Goal: Task Accomplishment & Management: Use online tool/utility

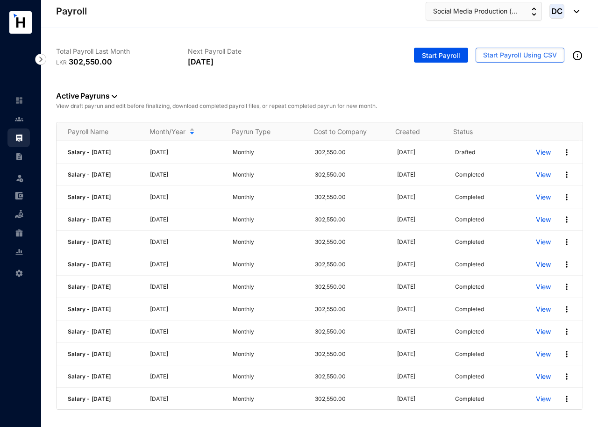
click at [546, 417] on div "Total Payroll Last Month LKR 302,550.00 Next Payroll Date [DATE] Start Payroll …" at bounding box center [319, 224] width 557 height 393
click at [562, 151] on img at bounding box center [566, 152] width 9 height 9
click at [538, 148] on p "View" at bounding box center [543, 152] width 15 height 9
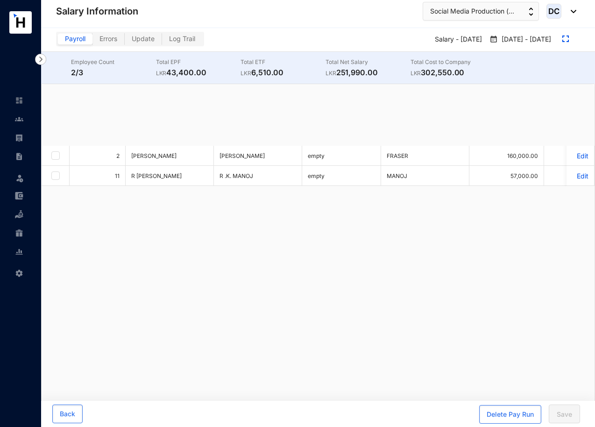
checkbox input "true"
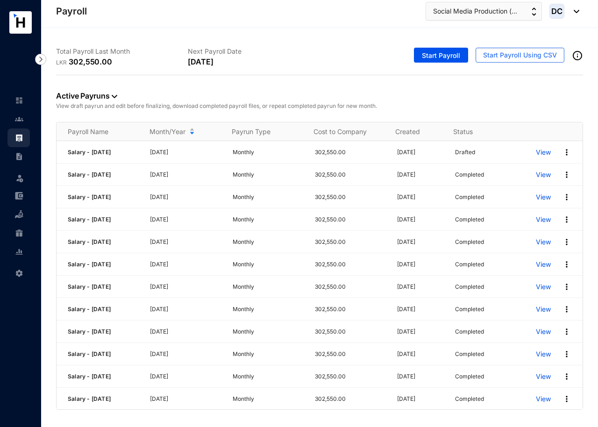
click at [148, 423] on main "Total Payroll Last Month LKR 302,550.00 Next Payroll Date [DATE] Start Payroll …" at bounding box center [319, 227] width 557 height 399
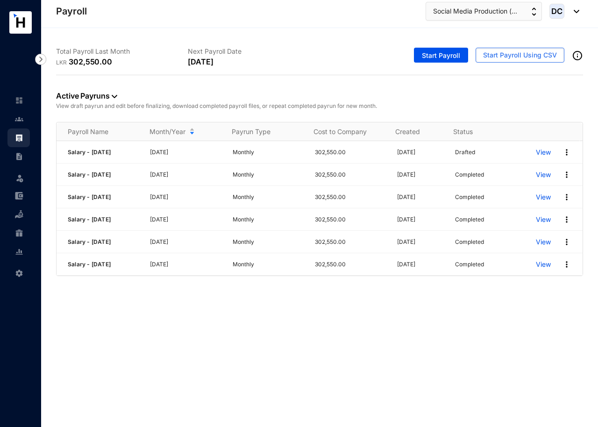
click at [256, 327] on main "Total Payroll Last Month LKR 302,550.00 Next Payroll Date [DATE] Start Payroll …" at bounding box center [319, 227] width 557 height 399
drag, startPoint x: 307, startPoint y: 301, endPoint x: 311, endPoint y: 299, distance: 4.8
click at [311, 299] on main "Total Payroll Last Month LKR 302,550.00 Next Payroll Date [DATE] Start Payroll …" at bounding box center [319, 227] width 557 height 399
click at [322, 297] on main "Total Payroll Last Month LKR 302,550.00 Next Payroll Date [DATE] Start Payroll …" at bounding box center [319, 227] width 557 height 399
drag, startPoint x: 323, startPoint y: 297, endPoint x: 339, endPoint y: 299, distance: 16.5
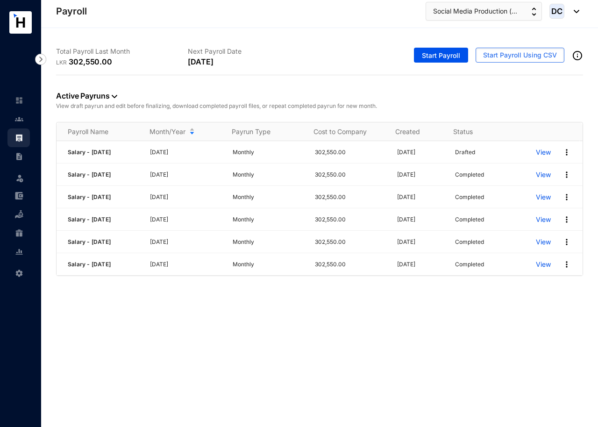
click at [339, 299] on main "Total Payroll Last Month LKR 302,550.00 Next Payroll Date [DATE] Start Payroll …" at bounding box center [319, 227] width 557 height 399
click at [342, 299] on main "Total Payroll Last Month LKR 302,550.00 Next Payroll Date [DATE] Start Payroll …" at bounding box center [319, 227] width 557 height 399
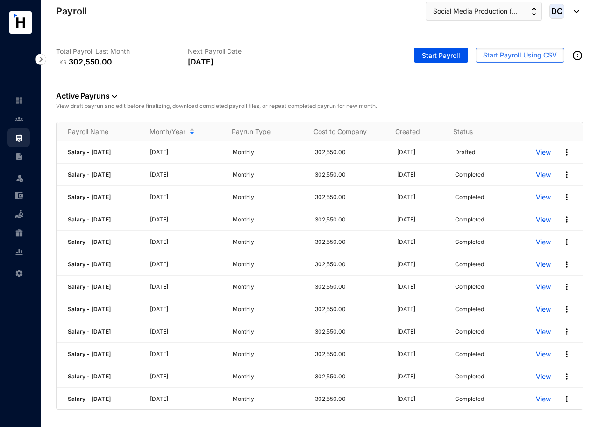
drag, startPoint x: 313, startPoint y: 422, endPoint x: 383, endPoint y: 428, distance: 70.3
click at [383, 427] on html "Payroll Leave Settings Payroll Social Media Production (... DC Total Payroll La…" at bounding box center [299, 213] width 598 height 427
drag, startPoint x: 544, startPoint y: 416, endPoint x: 567, endPoint y: 417, distance: 22.9
click at [567, 417] on div "Total Payroll Last Month LKR 302,550.00 Next Payroll Date [DATE] Start Payroll …" at bounding box center [319, 224] width 557 height 393
click at [536, 151] on p "View" at bounding box center [543, 152] width 15 height 9
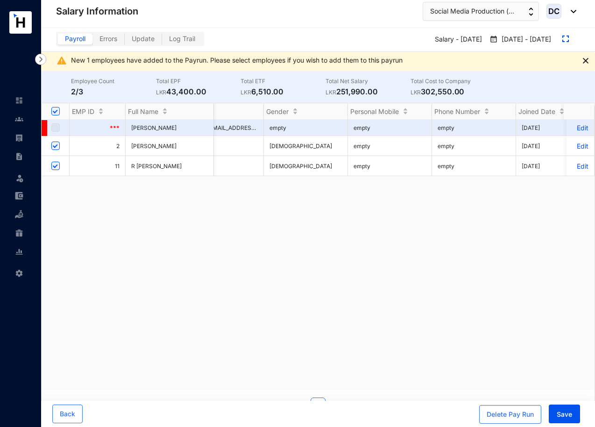
scroll to position [0, 1925]
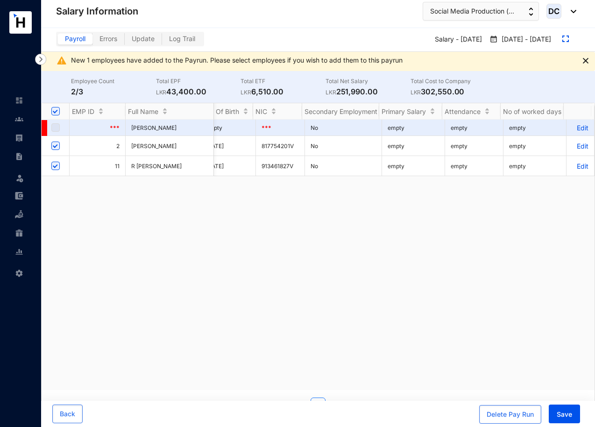
drag, startPoint x: 512, startPoint y: 395, endPoint x: 499, endPoint y: 391, distance: 14.2
click at [499, 391] on div "EMP ID Full Name Name With Initials First Name Last Name Basic Salary Living Al…" at bounding box center [318, 257] width 553 height 309
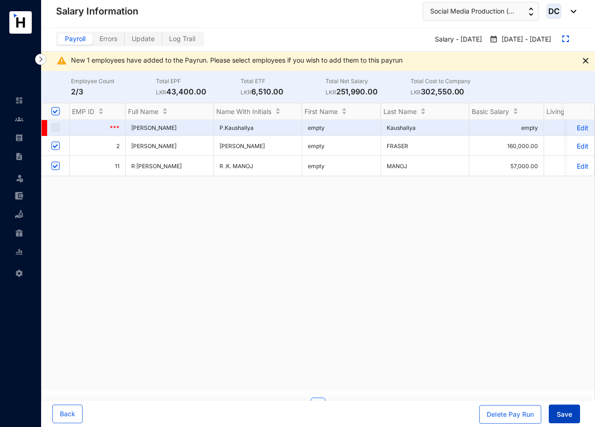
click at [563, 417] on span "Save" at bounding box center [564, 414] width 15 height 9
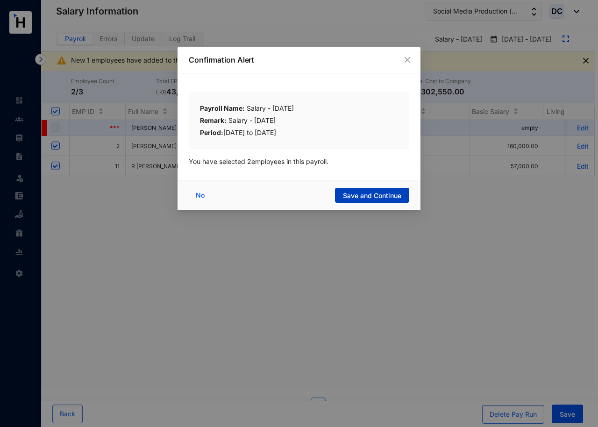
click at [364, 198] on span "Save and Continue" at bounding box center [372, 195] width 58 height 9
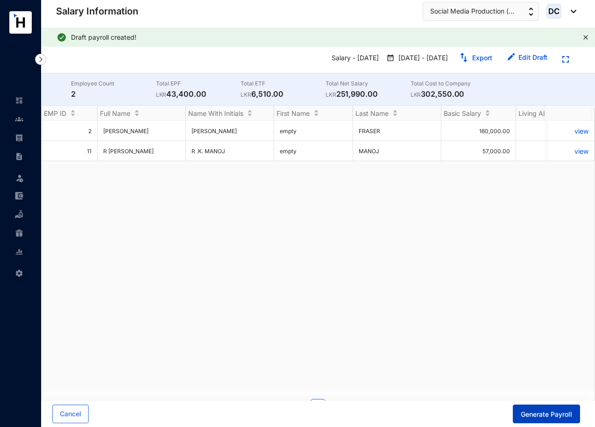
click at [546, 417] on span "Generate Payroll" at bounding box center [546, 414] width 51 height 9
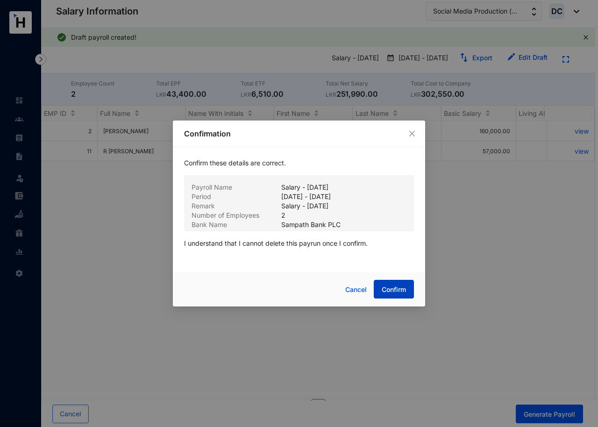
click at [391, 292] on span "Confirm" at bounding box center [394, 289] width 24 height 9
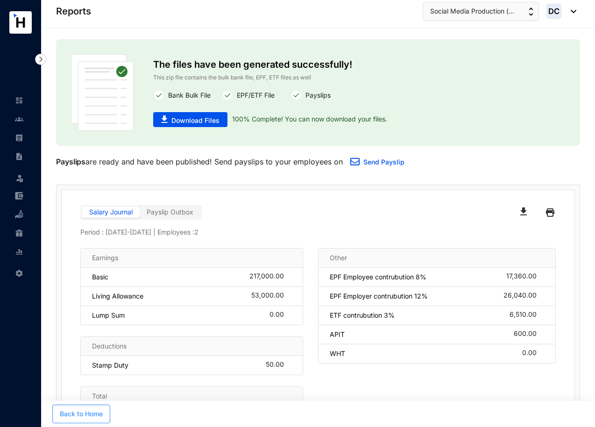
click at [92, 415] on span "Back to Home" at bounding box center [81, 413] width 43 height 9
